Goal: Task Accomplishment & Management: Complete application form

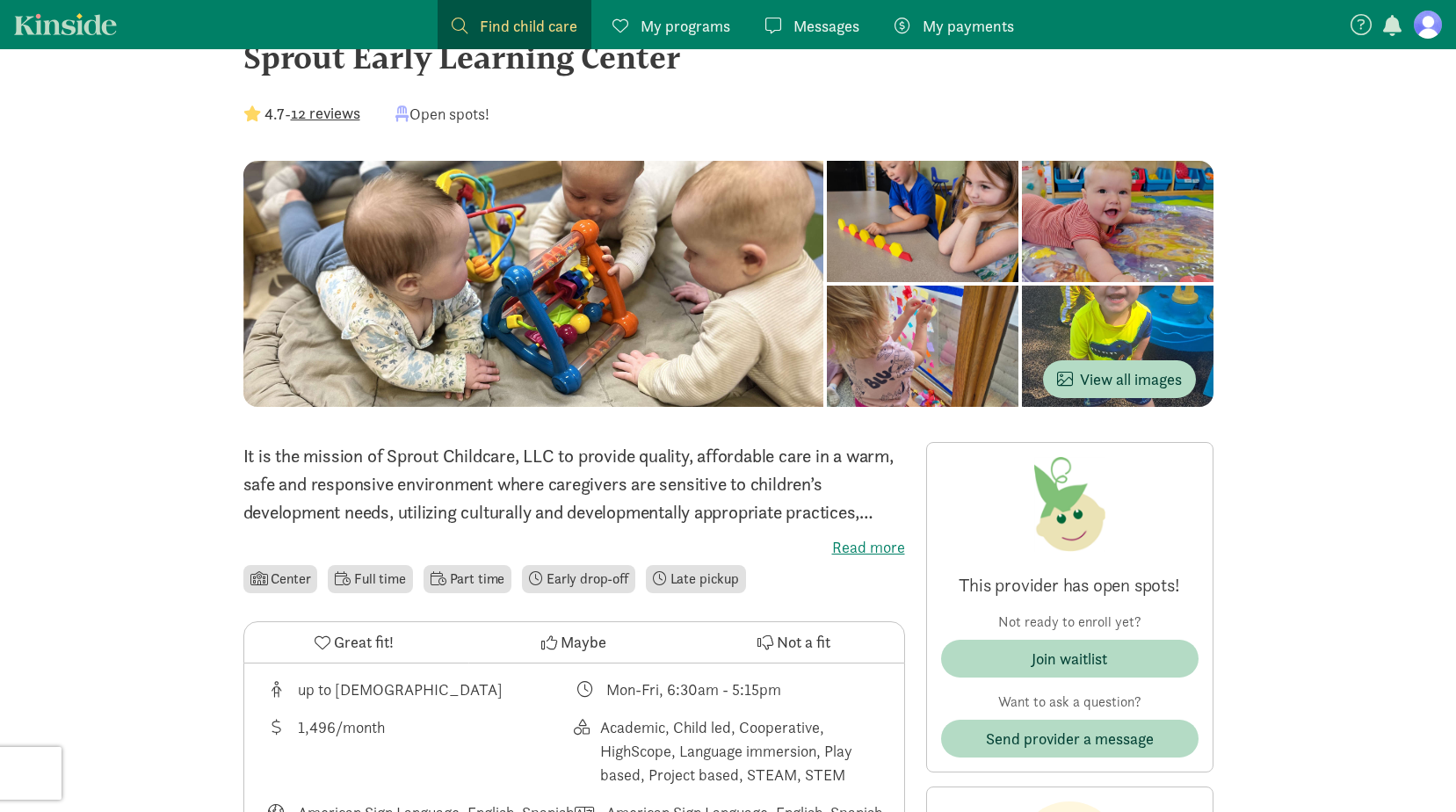
scroll to position [88, 0]
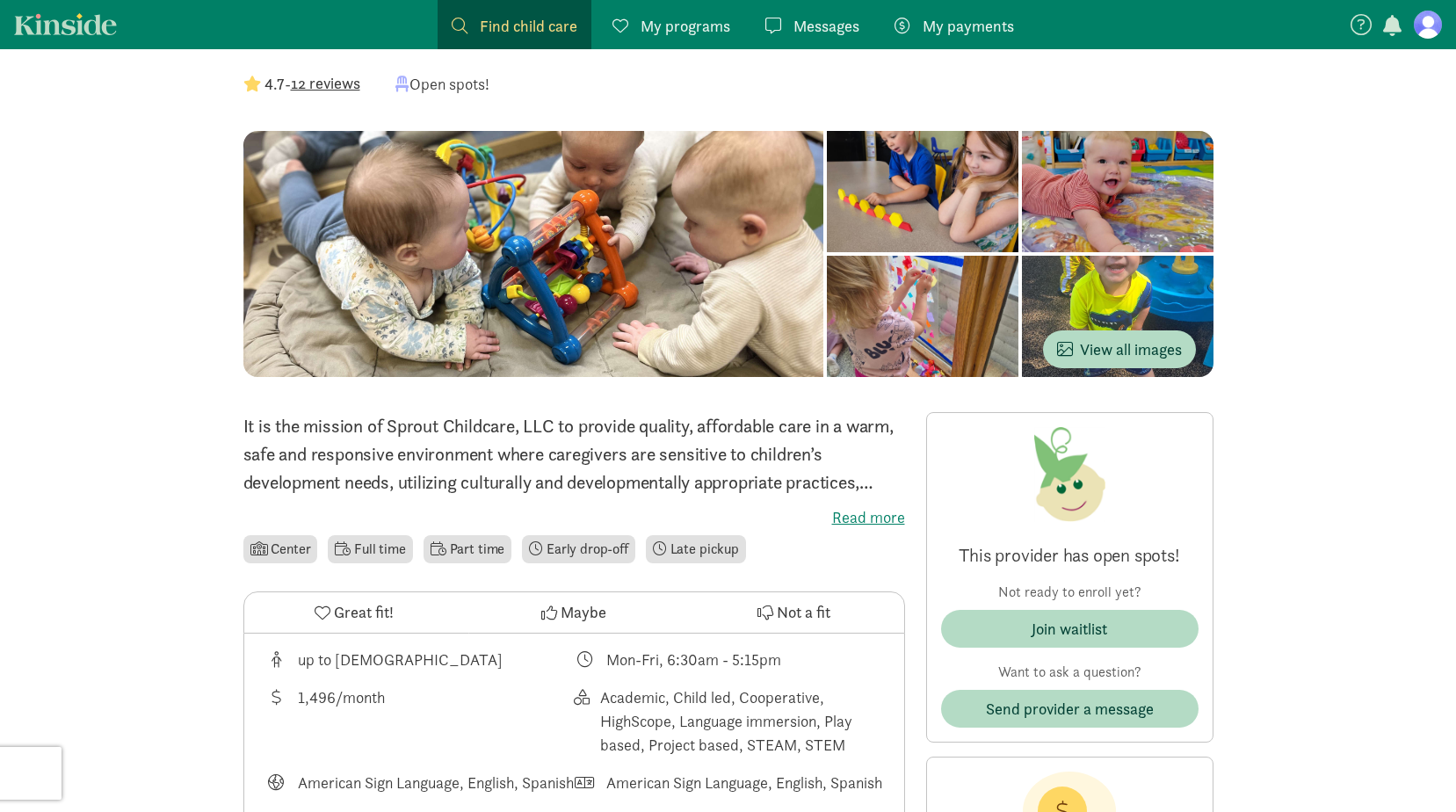
click at [876, 517] on label "Read more" at bounding box center [574, 518] width 662 height 21
click at [0, 0] on input "Read more" at bounding box center [0, 0] width 0 height 0
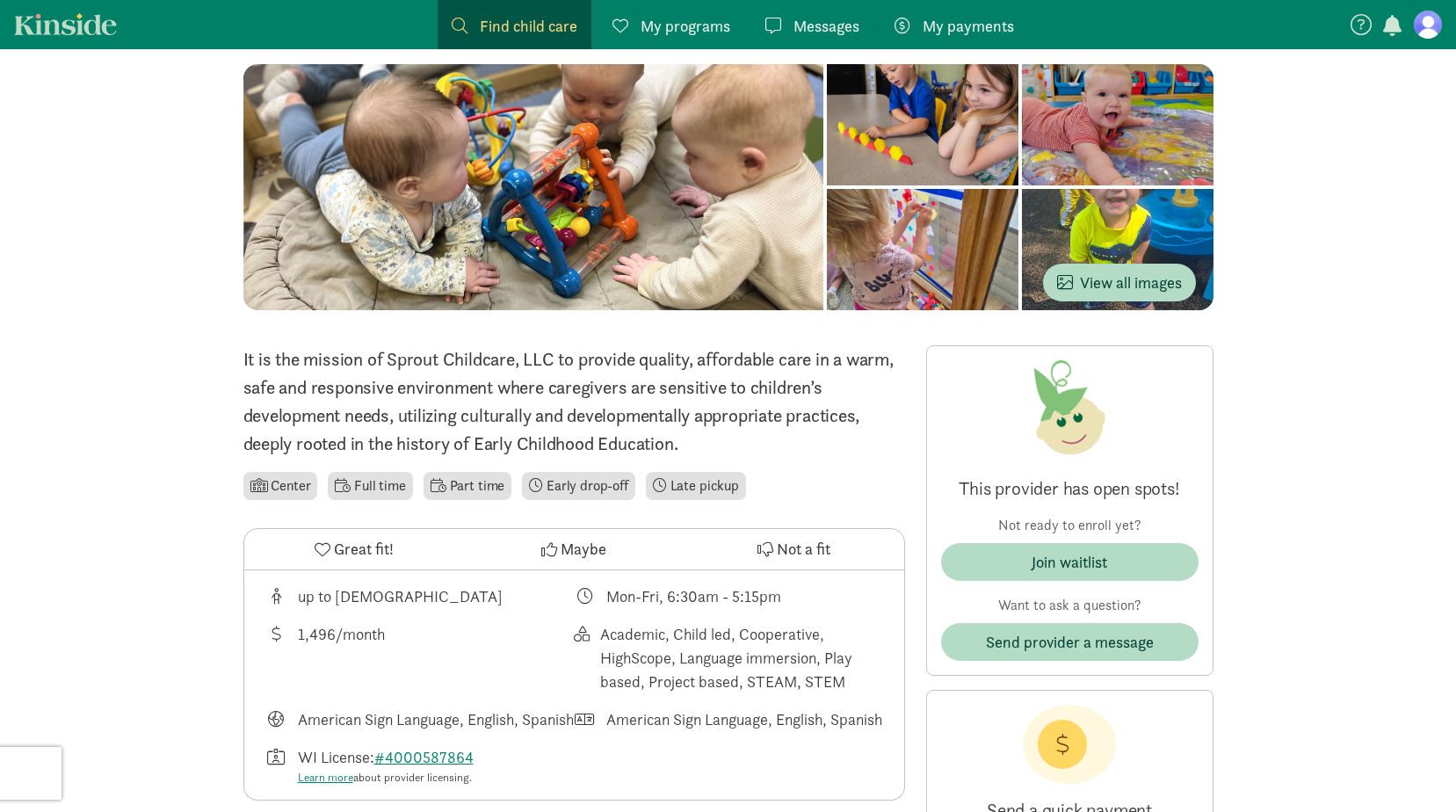
scroll to position [264, 0]
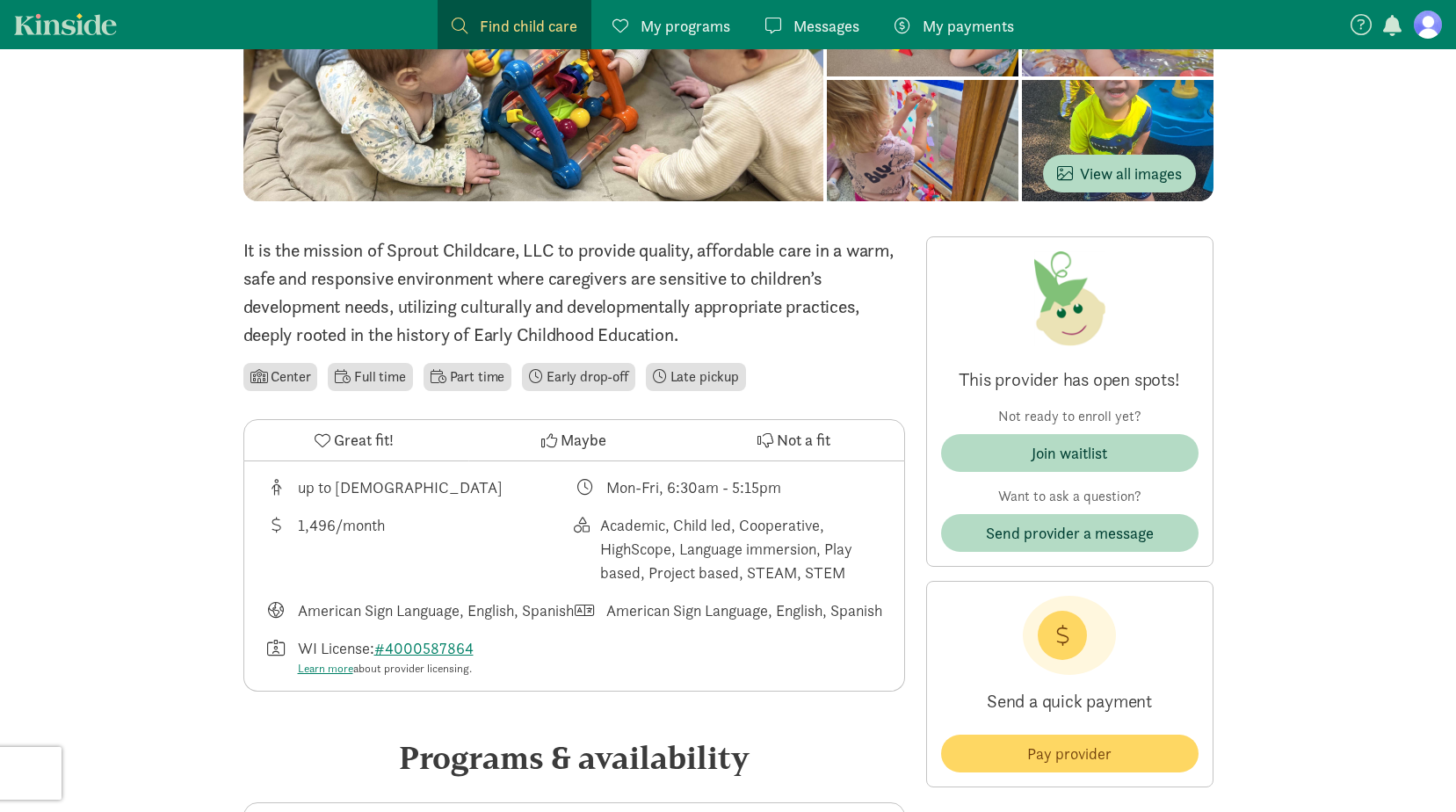
click at [468, 374] on li "Part time" at bounding box center [468, 376] width 88 height 28
click at [707, 13] on link "My programs Programs" at bounding box center [671, 24] width 146 height 49
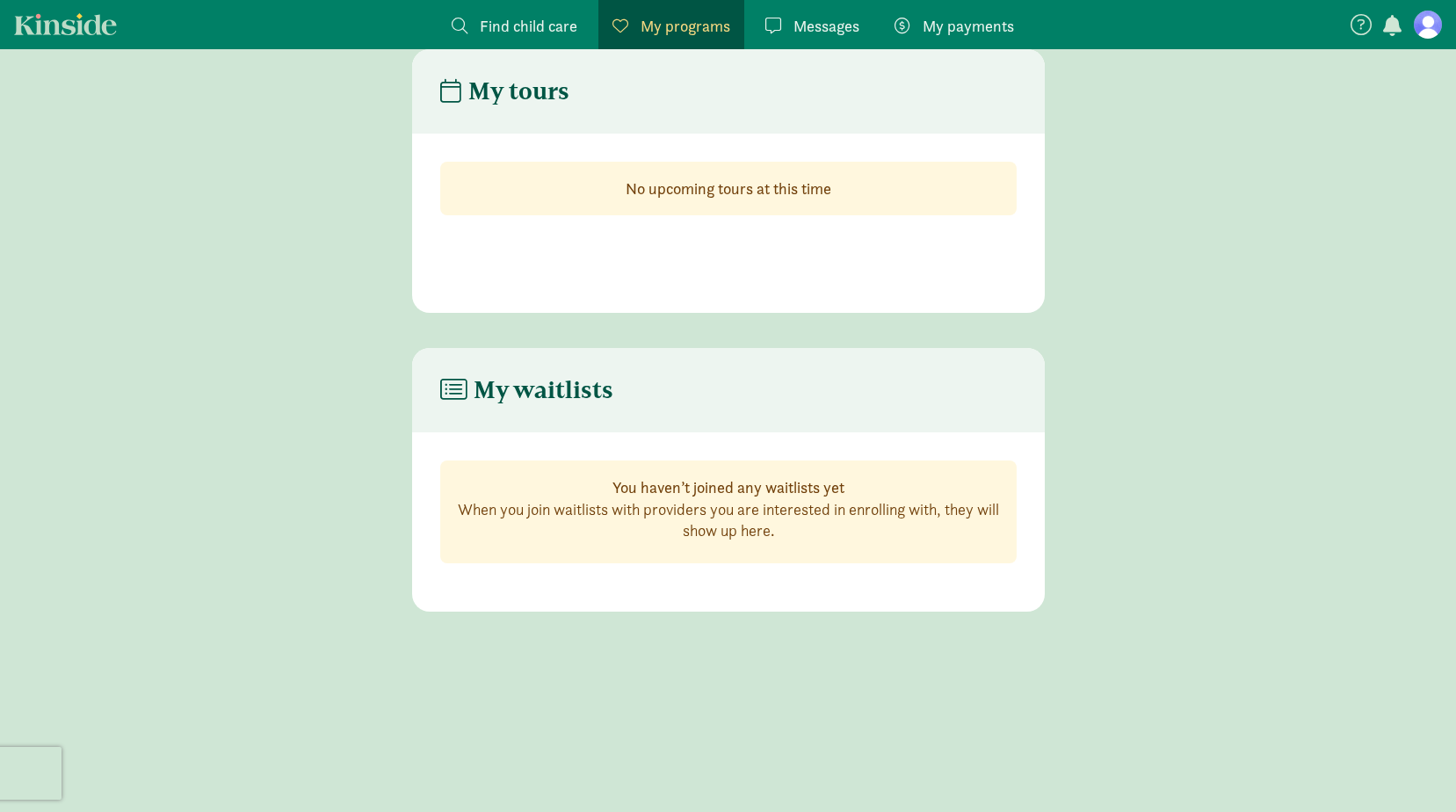
scroll to position [35, 0]
click at [556, 31] on span "Find child care" at bounding box center [528, 26] width 97 height 24
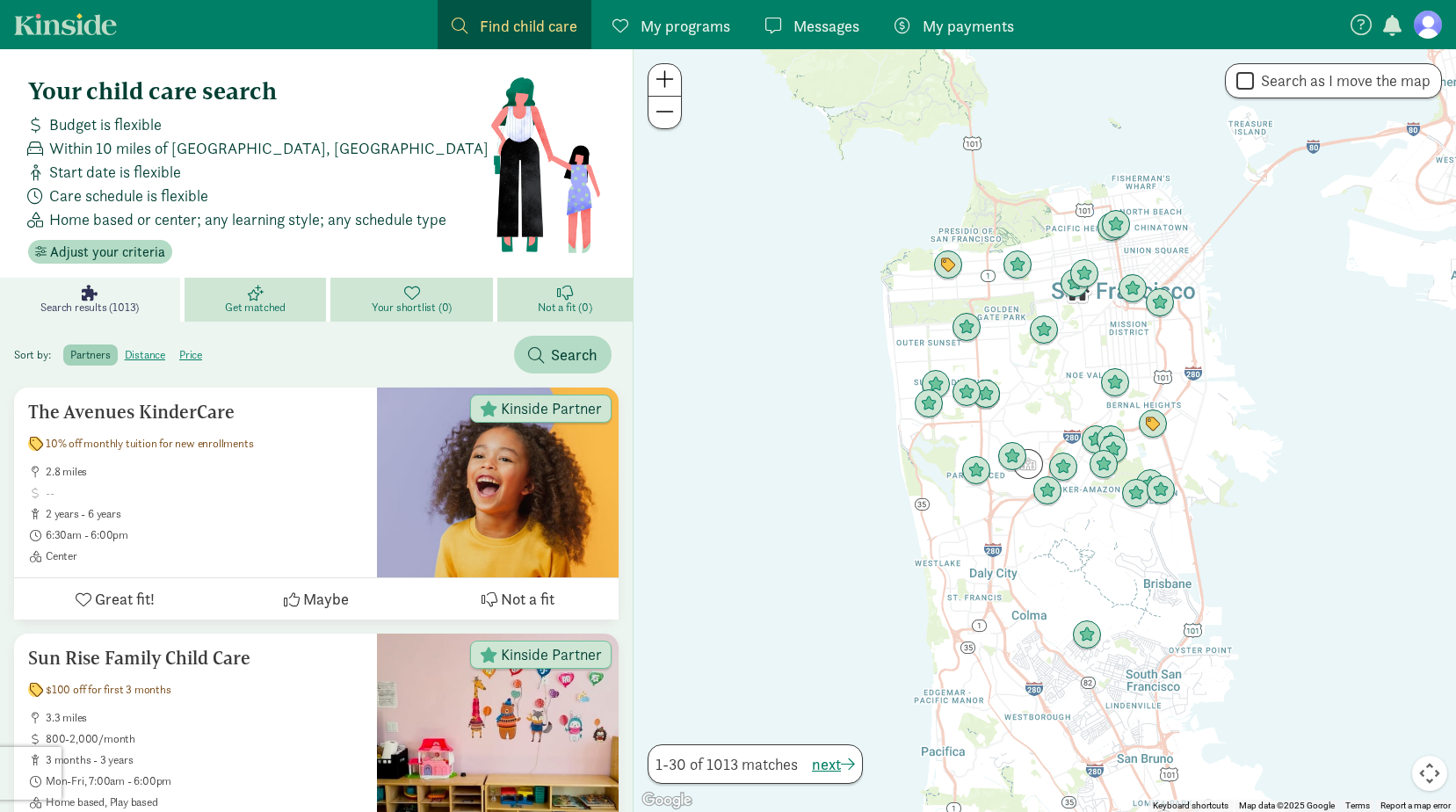
drag, startPoint x: 754, startPoint y: 9, endPoint x: 742, endPoint y: 16, distance: 13.9
click at [755, 9] on link "Messages Messages" at bounding box center [812, 24] width 123 height 49
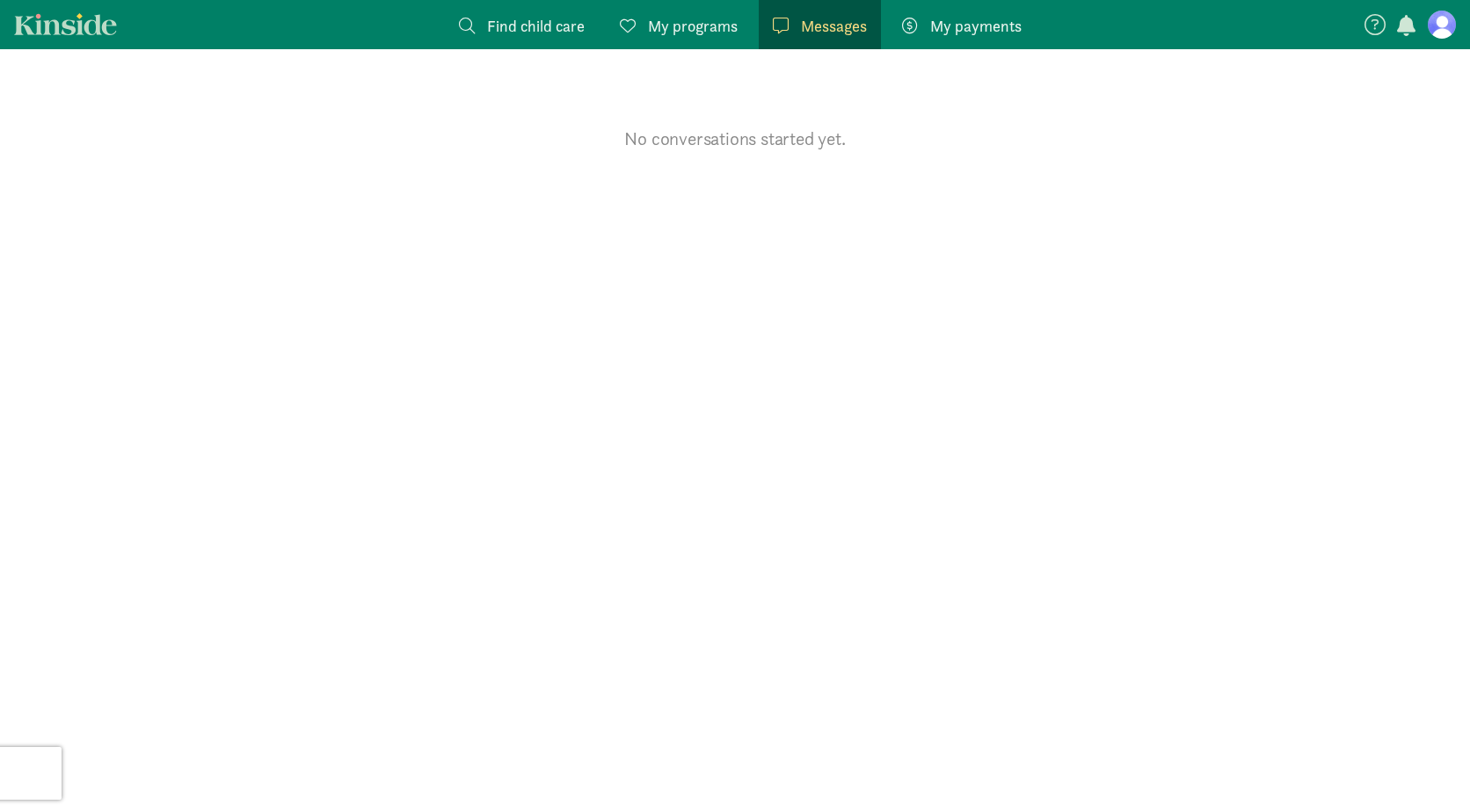
click at [712, 20] on span "My programs" at bounding box center [693, 26] width 89 height 24
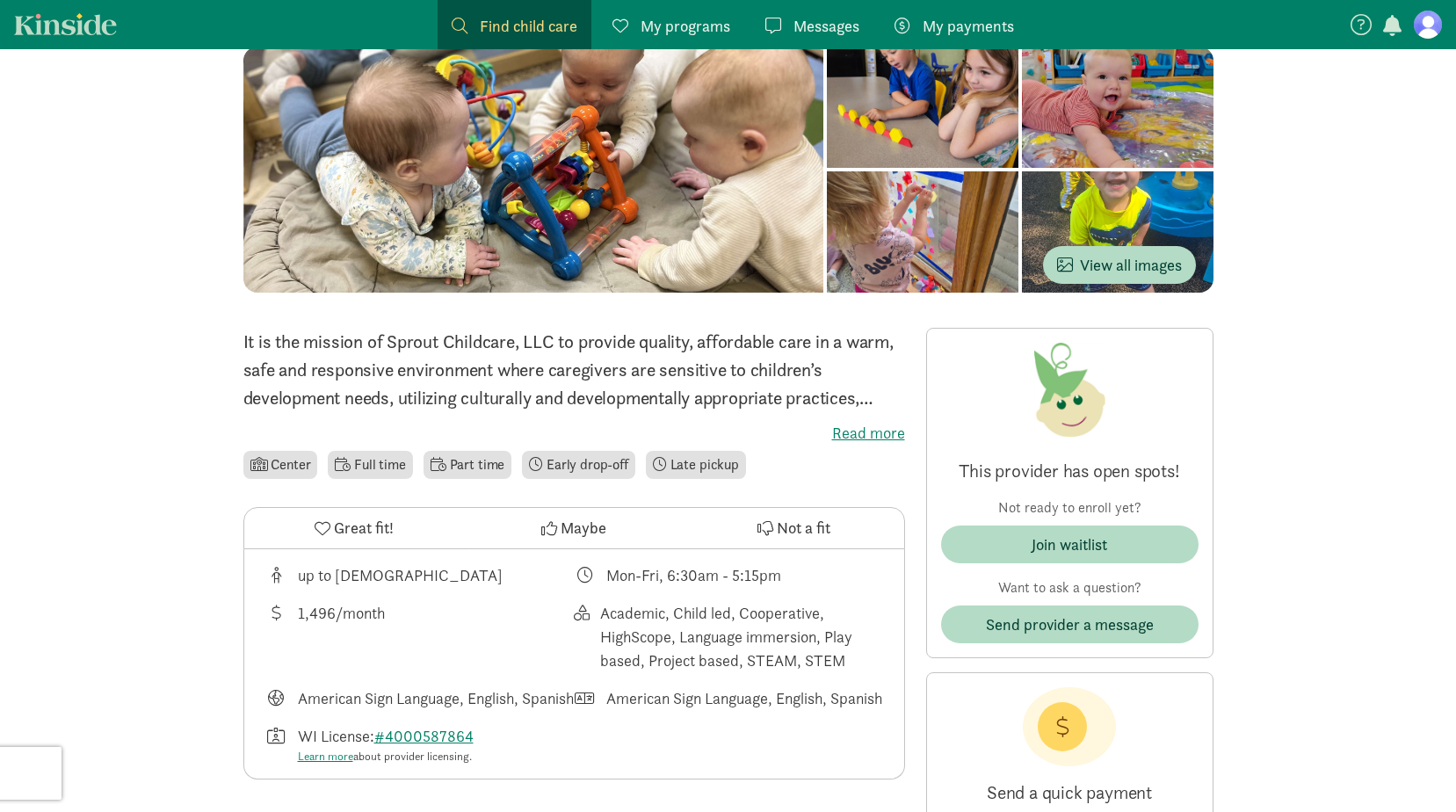
scroll to position [176, 0]
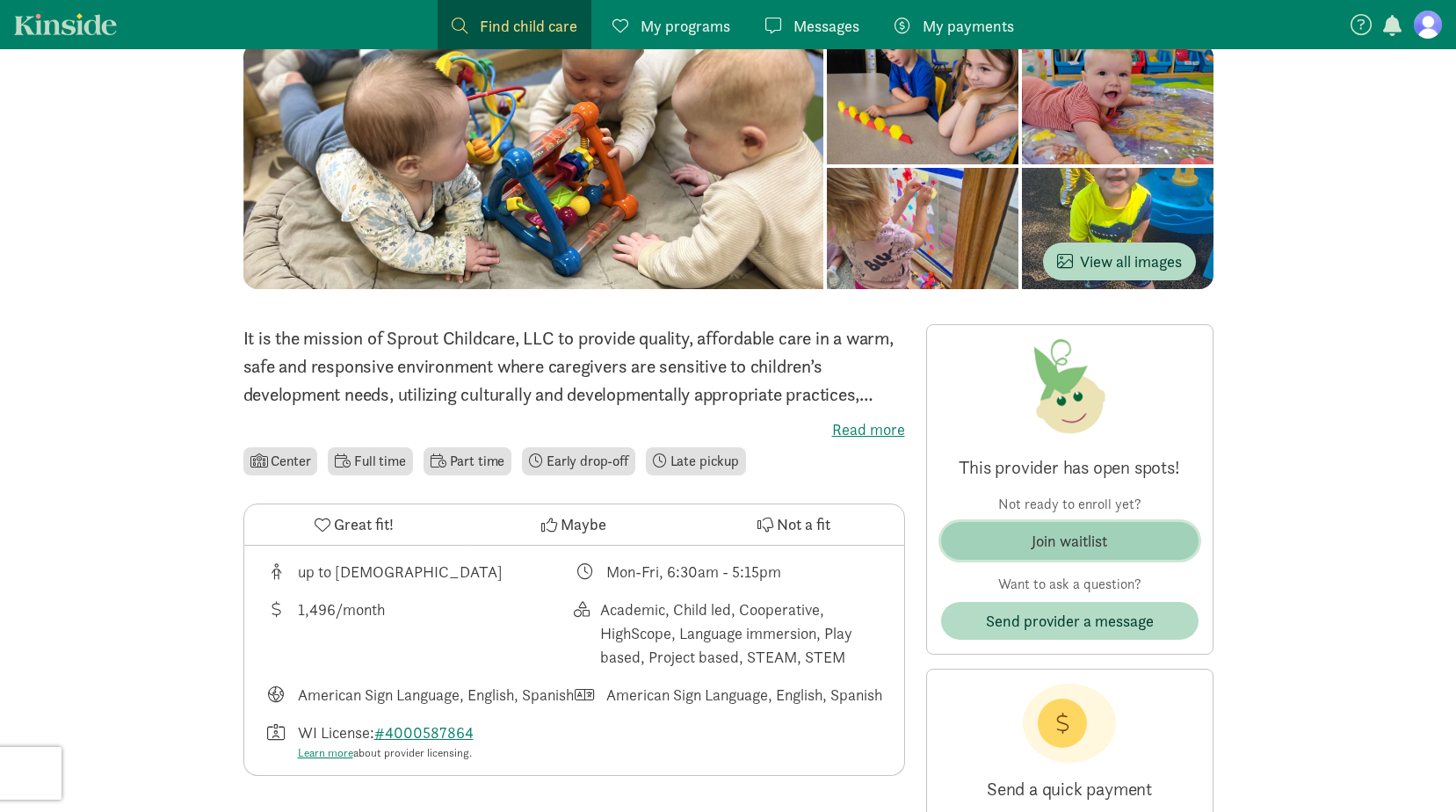
click at [1107, 537] on div "Join waitlist" at bounding box center [1069, 540] width 75 height 24
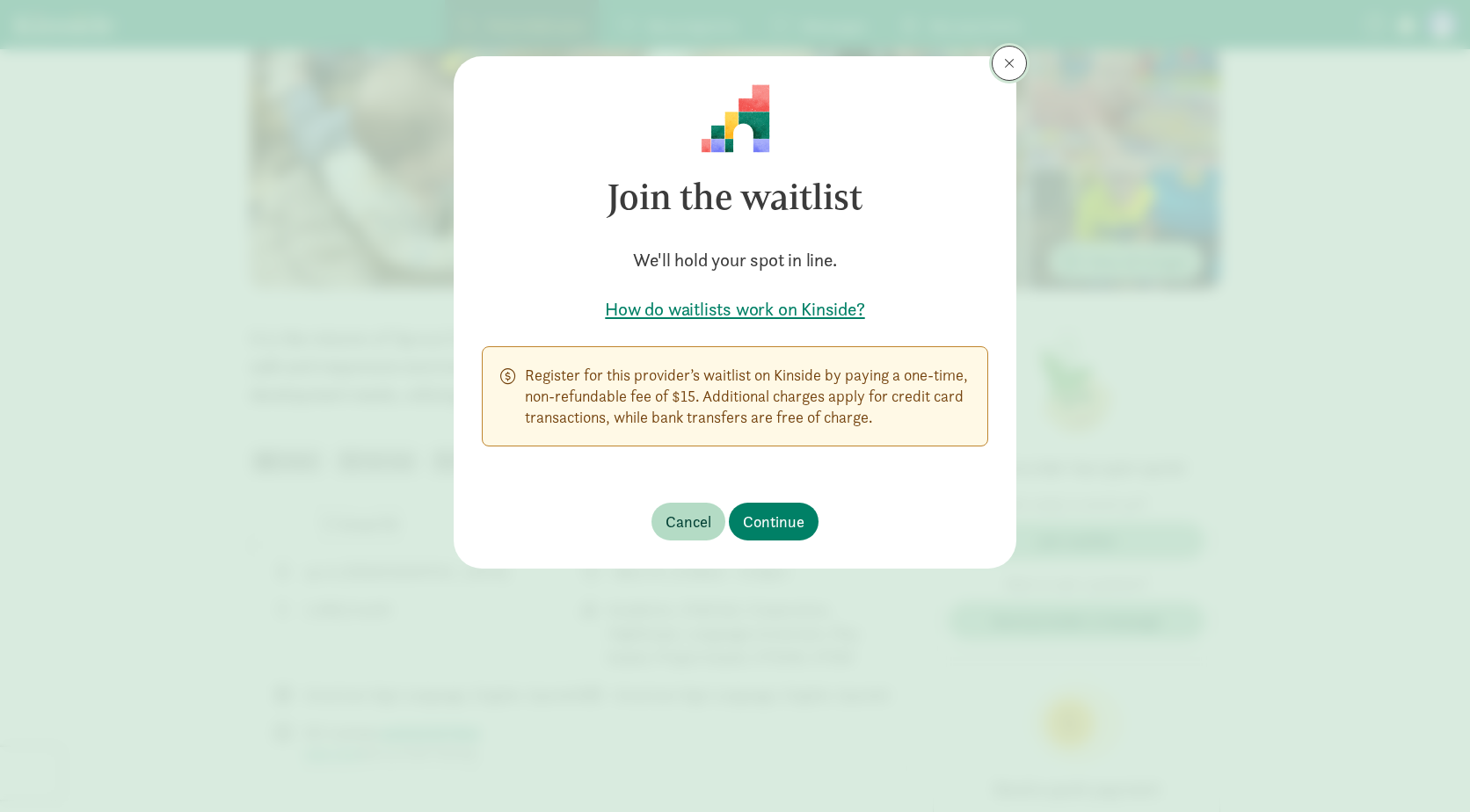
click at [1015, 63] on button at bounding box center [1008, 63] width 35 height 35
